Goal: Task Accomplishment & Management: Use online tool/utility

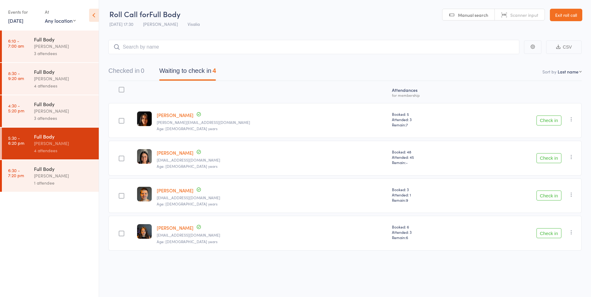
click at [56, 115] on div "3 attendees" at bounding box center [63, 118] width 59 height 7
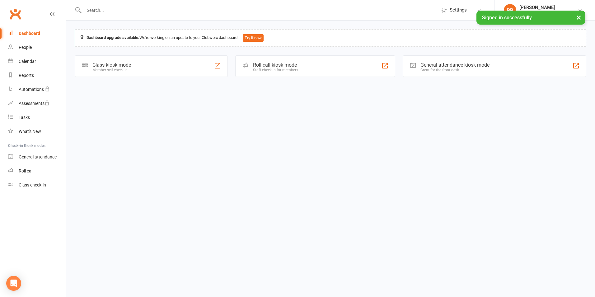
click at [251, 69] on div "Roll call kiosk mode Staff check-in for members" at bounding box center [315, 65] width 160 height 21
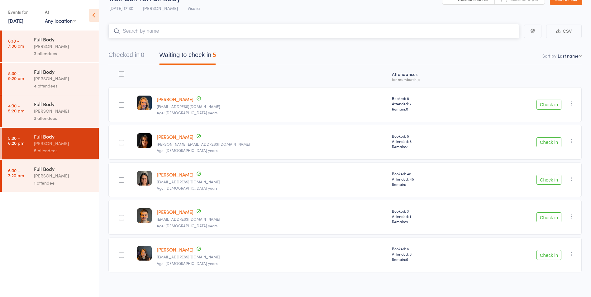
scroll to position [19, 0]
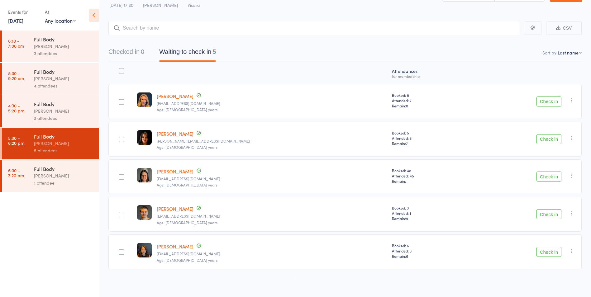
click at [542, 99] on button "Check in" at bounding box center [548, 102] width 25 height 10
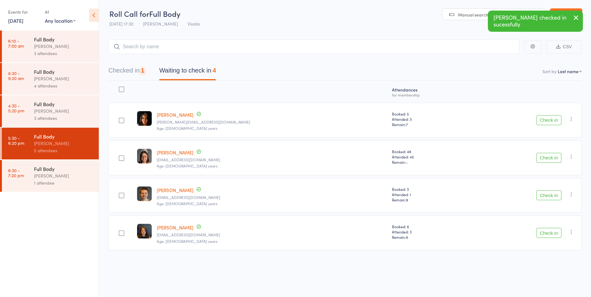
scroll to position [0, 0]
click at [545, 120] on button "Check in" at bounding box center [548, 120] width 25 height 10
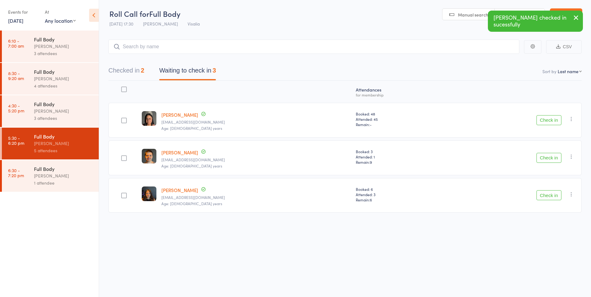
click at [545, 120] on button "Check in" at bounding box center [548, 120] width 25 height 10
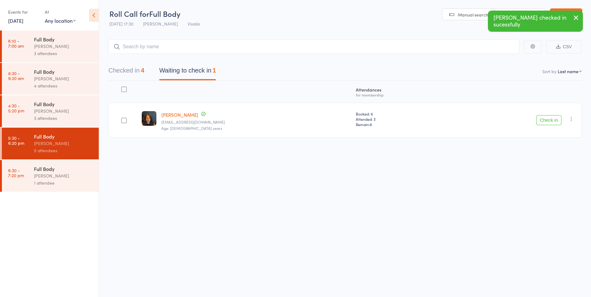
click at [545, 120] on button "Check in" at bounding box center [548, 120] width 25 height 10
